Goal: Task Accomplishment & Management: Manage account settings

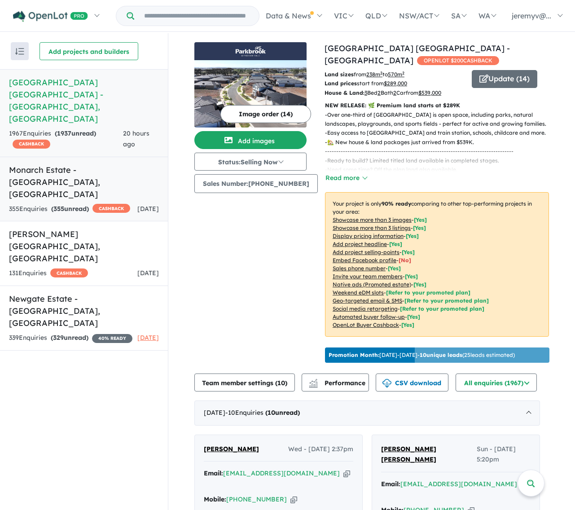
click at [109, 164] on h5 "Monarch Estate - [GEOGRAPHIC_DATA] , [GEOGRAPHIC_DATA]" at bounding box center [84, 182] width 150 height 36
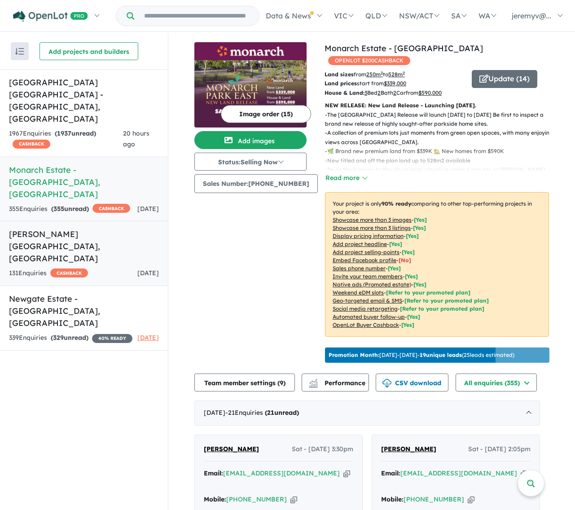
click at [87, 228] on h5 "[PERSON_NAME][GEOGRAPHIC_DATA] , [GEOGRAPHIC_DATA]" at bounding box center [84, 246] width 150 height 36
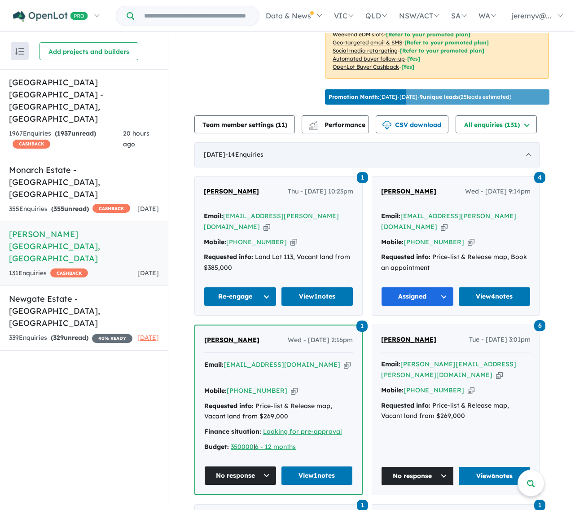
scroll to position [269, 0]
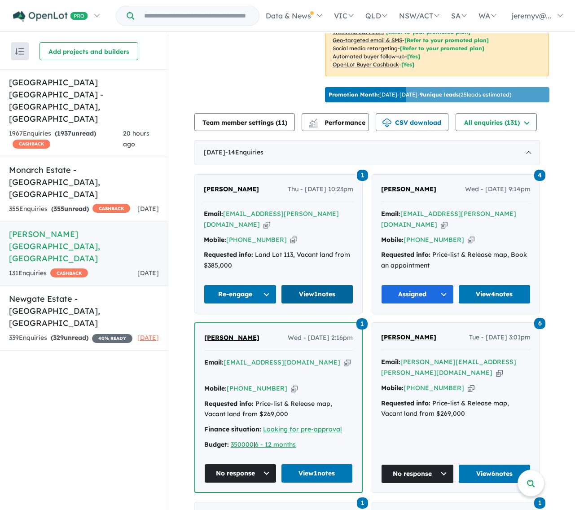
click at [323, 285] on link "View 1 notes" at bounding box center [317, 294] width 73 height 19
click at [76, 99] on h5 "[GEOGRAPHIC_DATA] [GEOGRAPHIC_DATA] - [GEOGRAPHIC_DATA] , [GEOGRAPHIC_DATA]" at bounding box center [84, 100] width 150 height 48
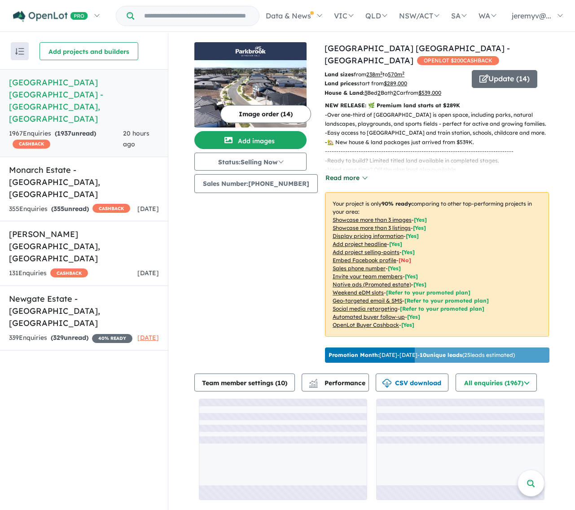
click at [344, 177] on button "Read more" at bounding box center [346, 178] width 42 height 10
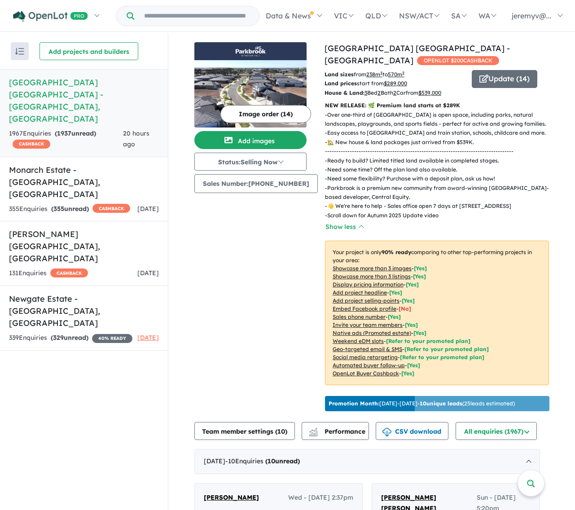
click at [269, 83] on img at bounding box center [250, 93] width 112 height 67
click at [489, 79] on button "Update ( 14 )" at bounding box center [505, 79] width 66 height 18
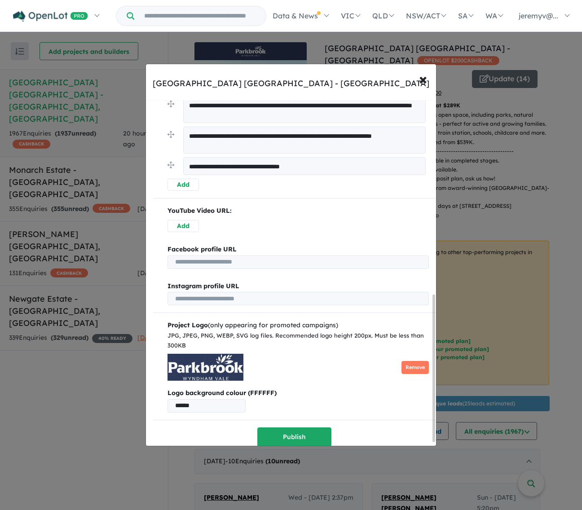
scroll to position [463, 0]
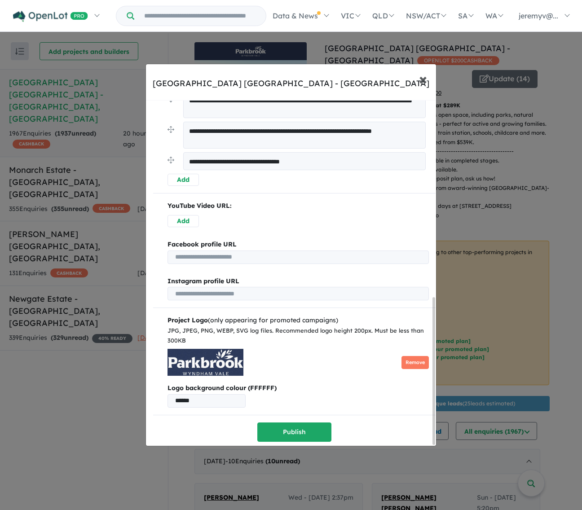
click at [420, 74] on span "×" at bounding box center [423, 78] width 8 height 19
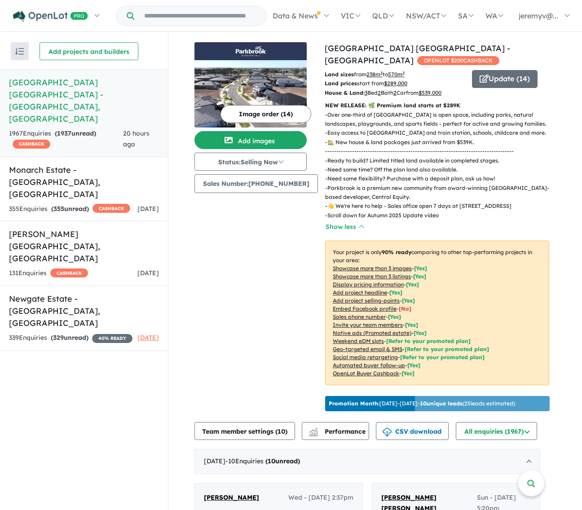
scroll to position [0, 0]
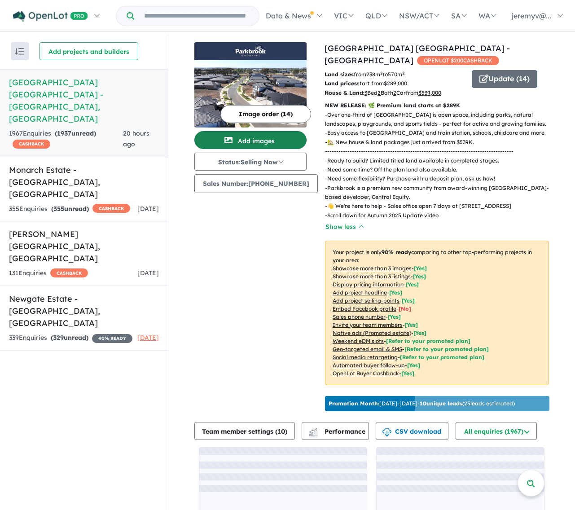
click at [267, 139] on button "Add images" at bounding box center [250, 140] width 112 height 18
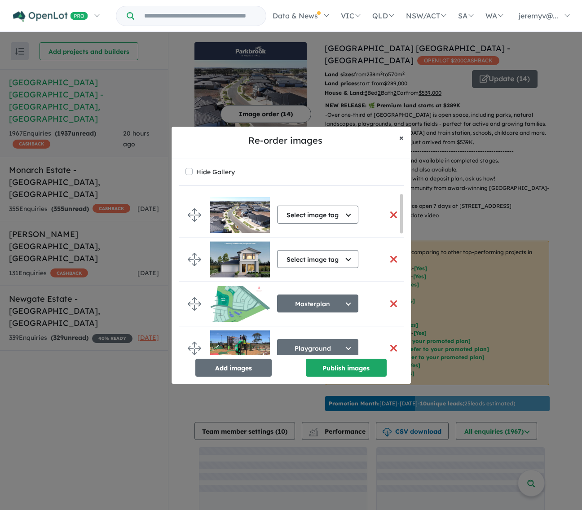
drag, startPoint x: 404, startPoint y: 136, endPoint x: 397, endPoint y: 136, distance: 7.2
click at [403, 136] on button "× Close" at bounding box center [401, 138] width 19 height 22
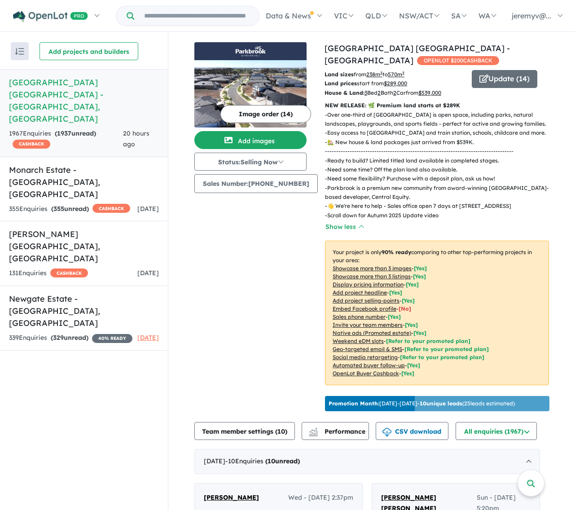
click at [238, 109] on button "Image order ( 14 )" at bounding box center [265, 114] width 91 height 18
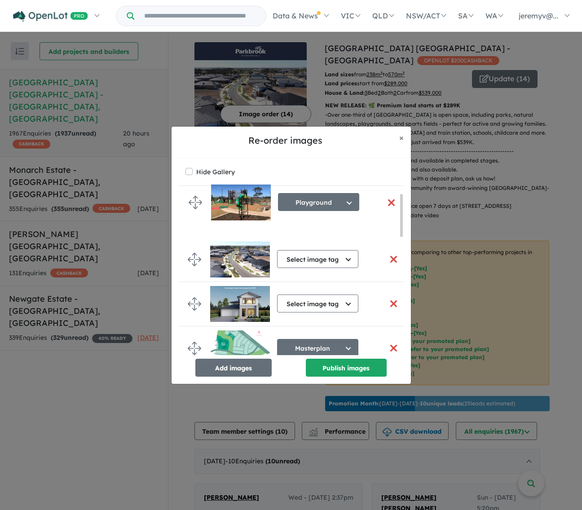
drag, startPoint x: 197, startPoint y: 294, endPoint x: 197, endPoint y: 201, distance: 93.3
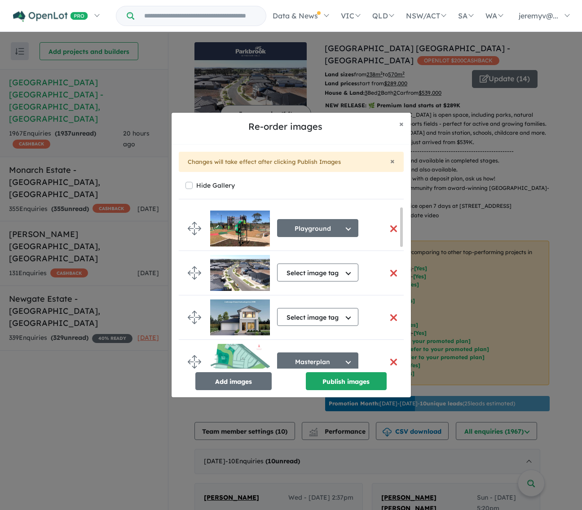
click at [233, 227] on img at bounding box center [240, 228] width 60 height 36
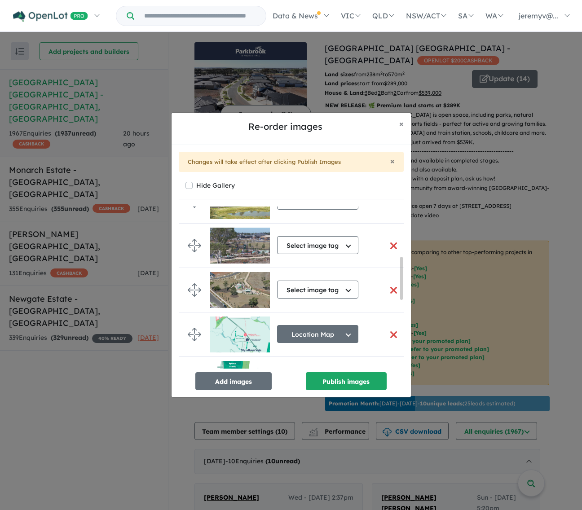
scroll to position [180, 0]
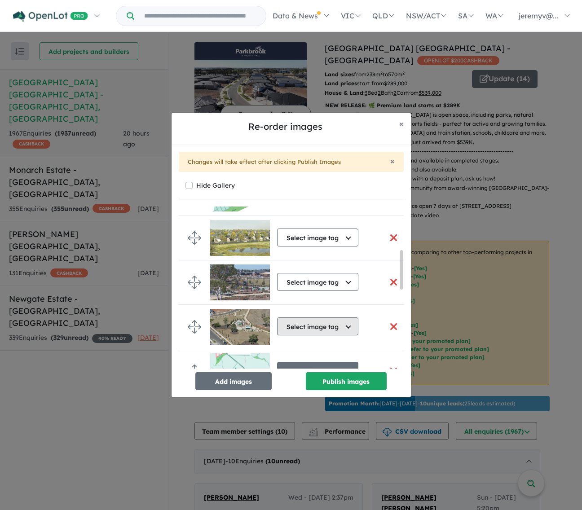
click at [350, 324] on button "Select image tag" at bounding box center [317, 326] width 81 height 18
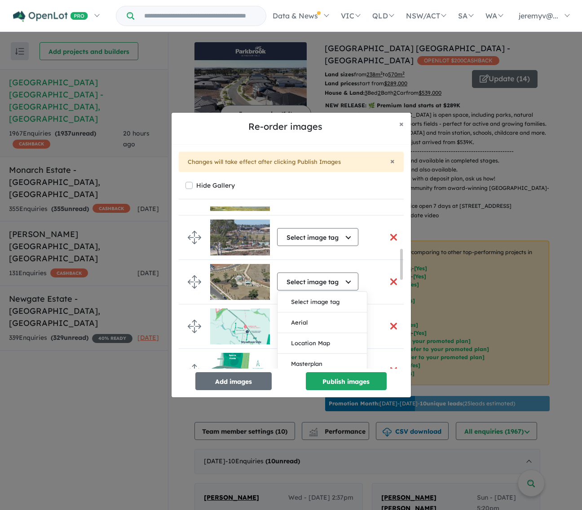
click at [245, 288] on img at bounding box center [240, 282] width 60 height 36
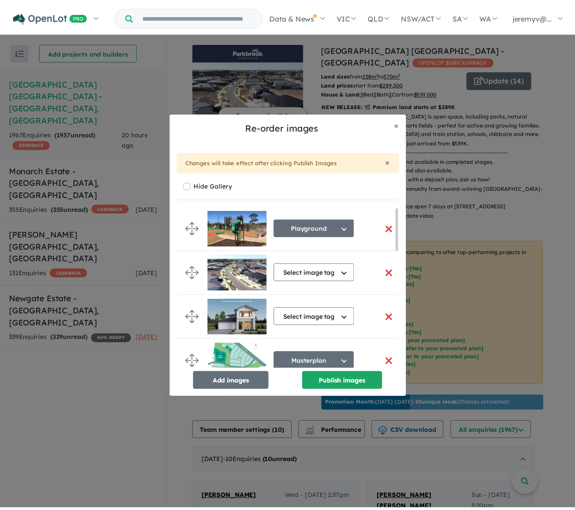
scroll to position [0, 0]
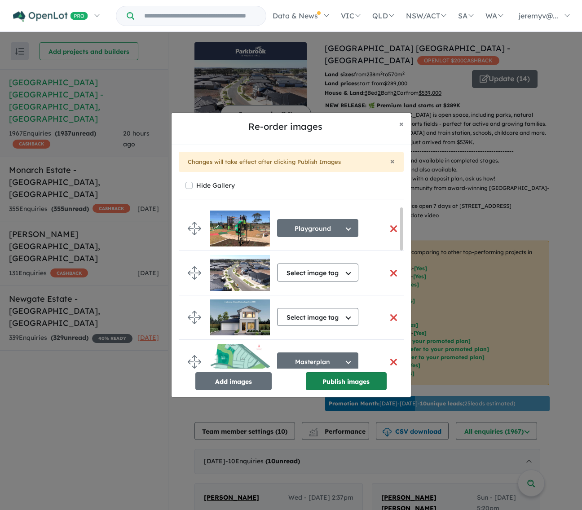
click at [346, 379] on button "Publish images" at bounding box center [346, 381] width 81 height 18
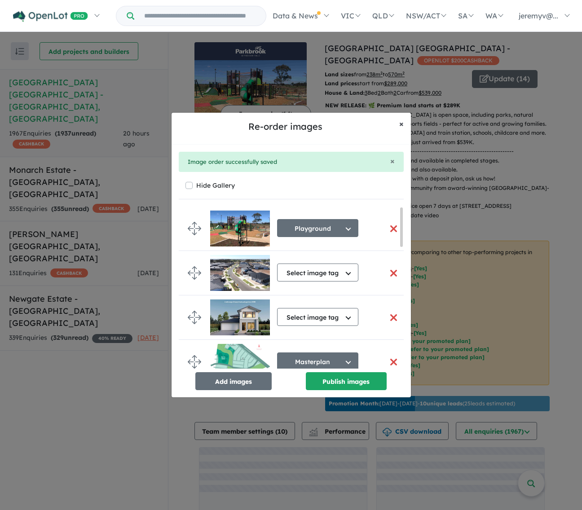
click at [401, 123] on span "×" at bounding box center [401, 123] width 4 height 10
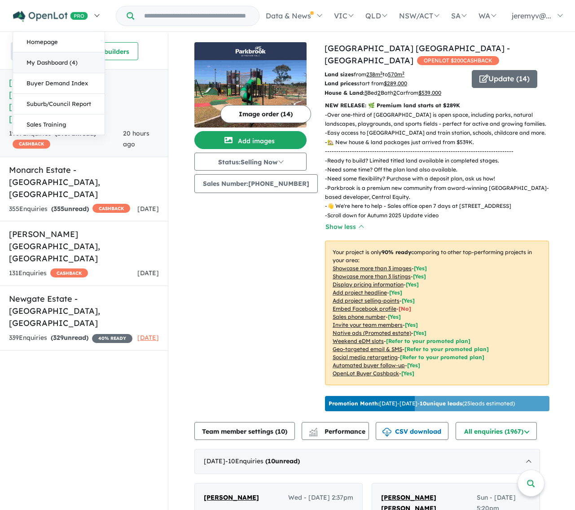
click at [75, 67] on link "My Dashboard (4)" at bounding box center [59, 63] width 92 height 21
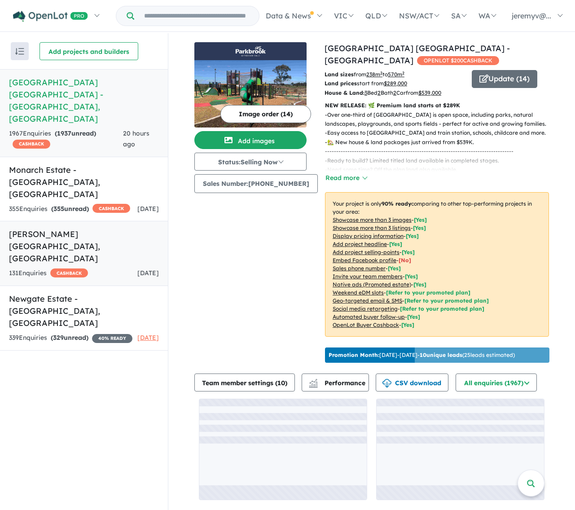
click at [123, 228] on h5 "[PERSON_NAME][GEOGRAPHIC_DATA] , [GEOGRAPHIC_DATA]" at bounding box center [84, 246] width 150 height 36
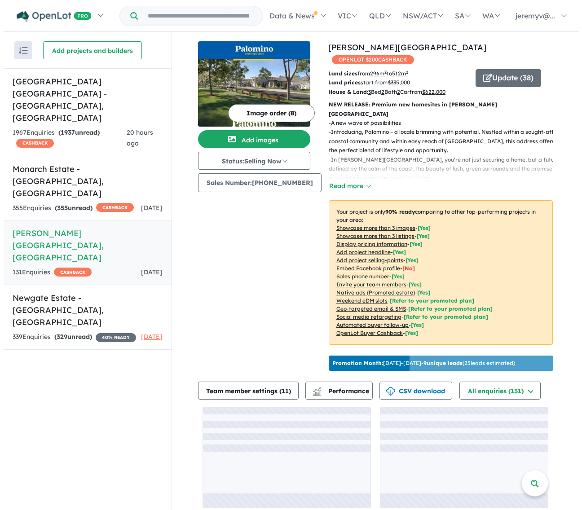
scroll to position [1, 0]
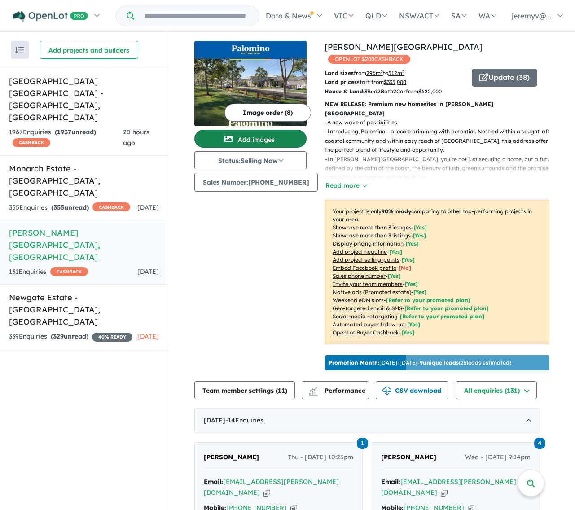
click at [277, 139] on button "Add images" at bounding box center [250, 139] width 112 height 18
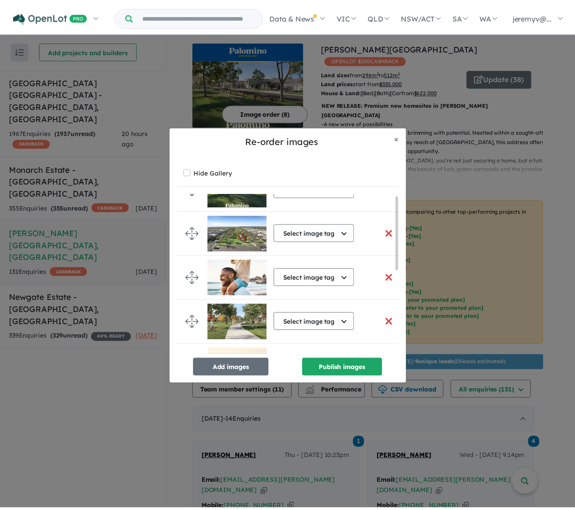
scroll to position [0, 0]
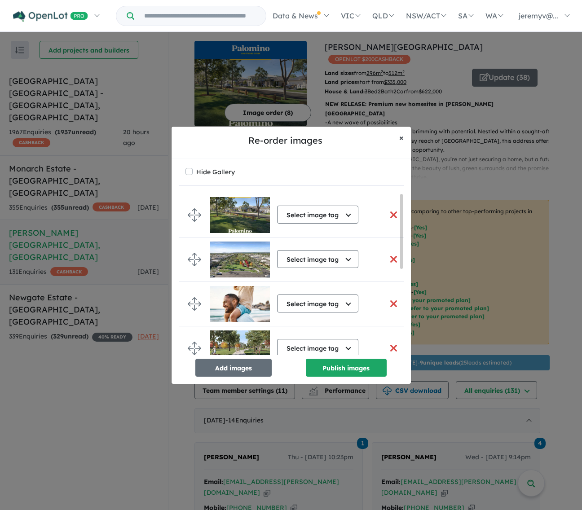
drag, startPoint x: 396, startPoint y: 134, endPoint x: 401, endPoint y: 135, distance: 4.7
click at [398, 134] on button "× Close" at bounding box center [401, 138] width 19 height 22
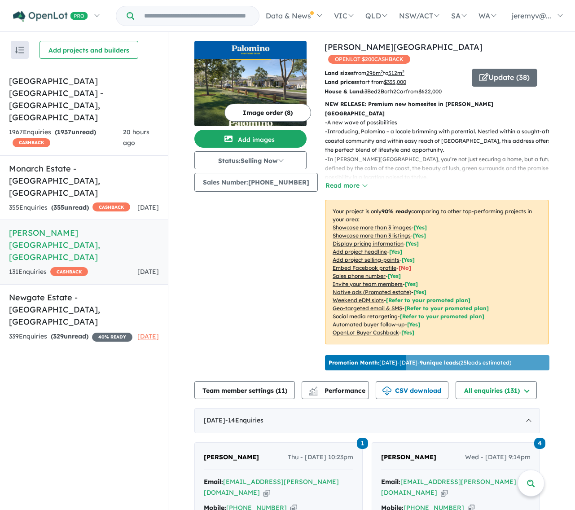
click at [346, 180] on button "Read more" at bounding box center [346, 185] width 42 height 10
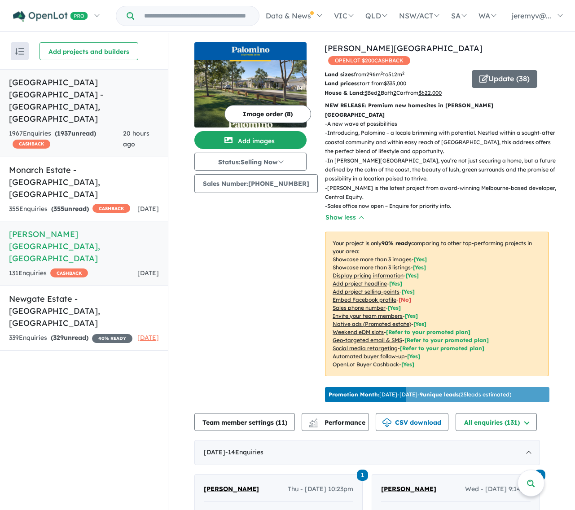
click at [87, 87] on h5 "[GEOGRAPHIC_DATA] [GEOGRAPHIC_DATA] - [GEOGRAPHIC_DATA] , [GEOGRAPHIC_DATA]" at bounding box center [84, 100] width 150 height 48
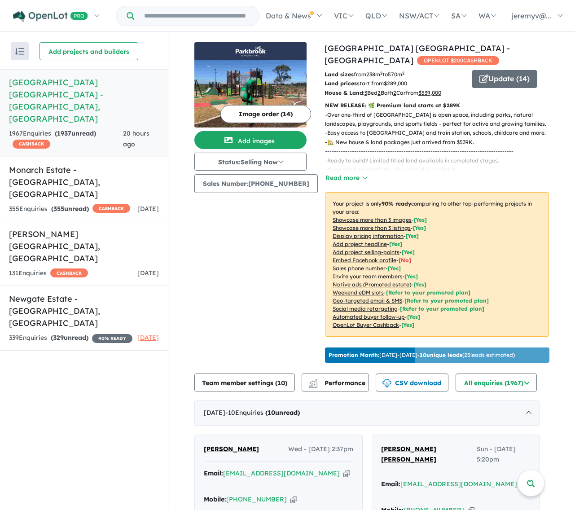
click at [255, 87] on img at bounding box center [250, 93] width 112 height 67
click at [68, 228] on h5 "[PERSON_NAME][GEOGRAPHIC_DATA] , [GEOGRAPHIC_DATA]" at bounding box center [84, 246] width 150 height 36
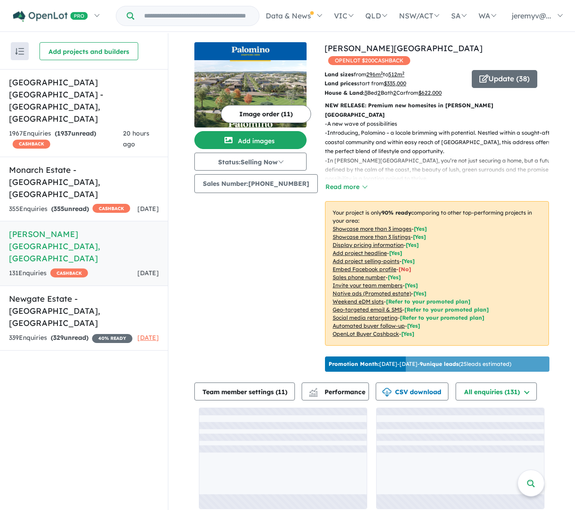
click at [272, 84] on img at bounding box center [250, 93] width 112 height 67
